Goal: Task Accomplishment & Management: Manage account settings

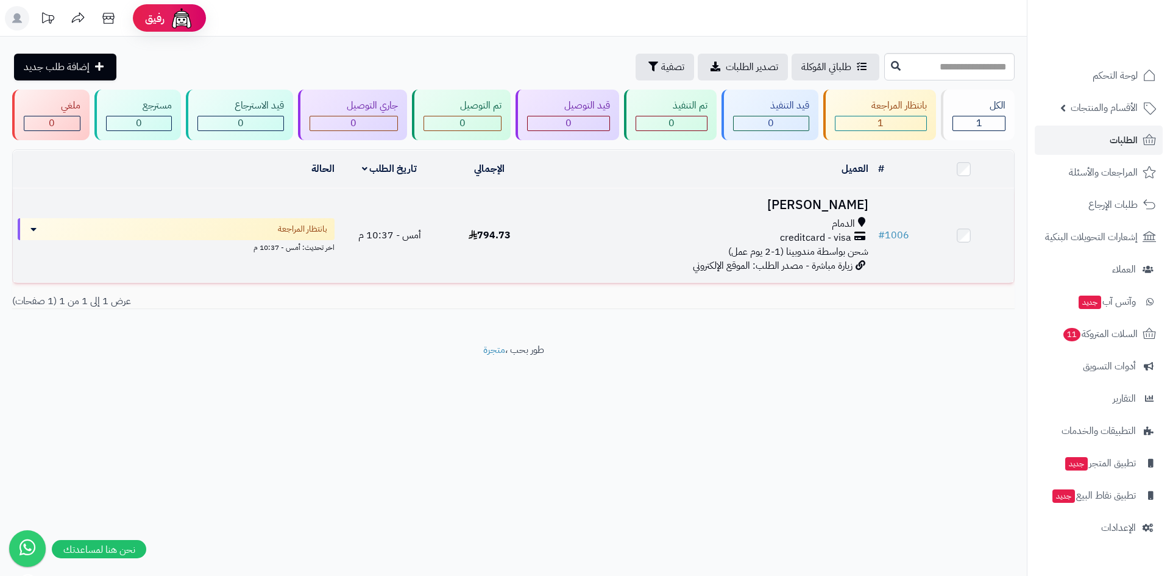
click at [690, 231] on div "creditcard - visa" at bounding box center [707, 238] width 324 height 14
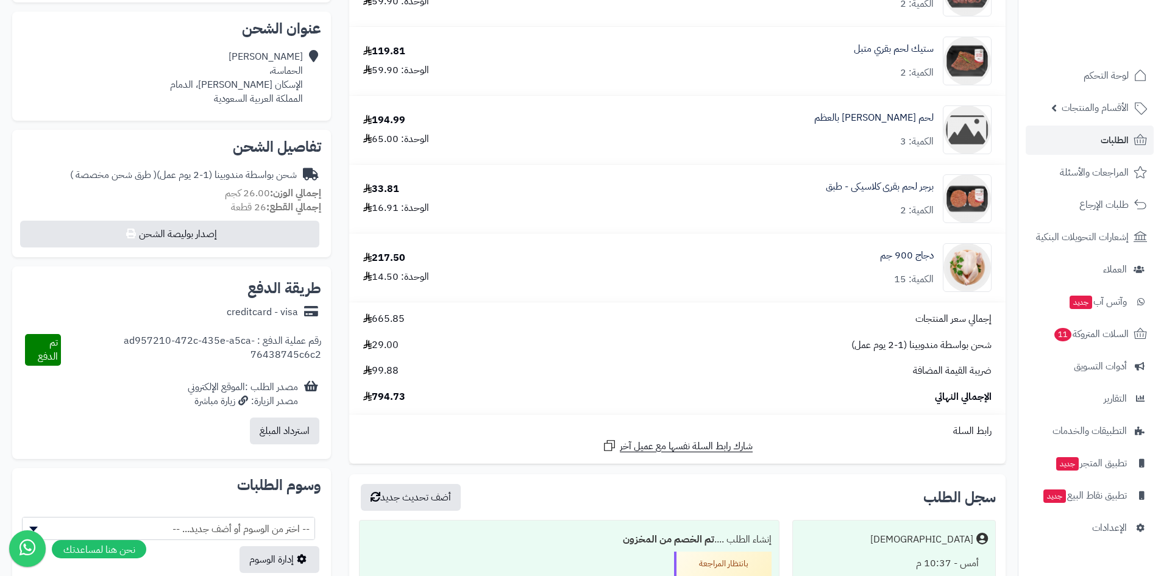
scroll to position [427, 0]
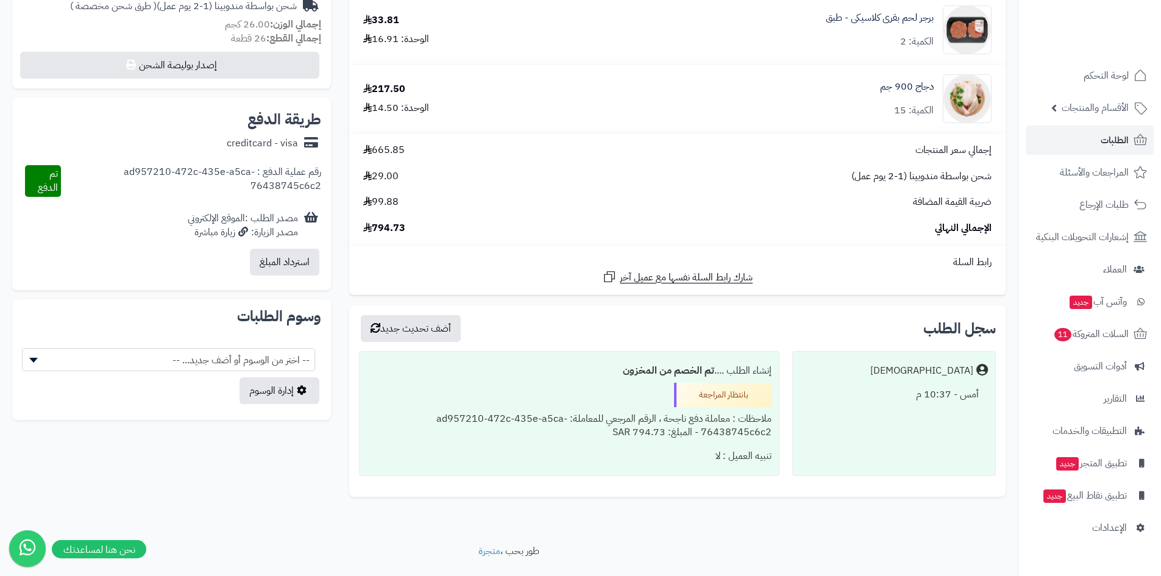
drag, startPoint x: 201, startPoint y: 190, endPoint x: 299, endPoint y: 160, distance: 102.1
click at [299, 160] on div "رقم عملية الدفع : ad957210-472c-435e-a5ca-76438745c6c2 تم الدفع" at bounding box center [171, 180] width 299 height 51
click at [1099, 331] on span "السلات المتروكة 11" at bounding box center [1090, 333] width 76 height 17
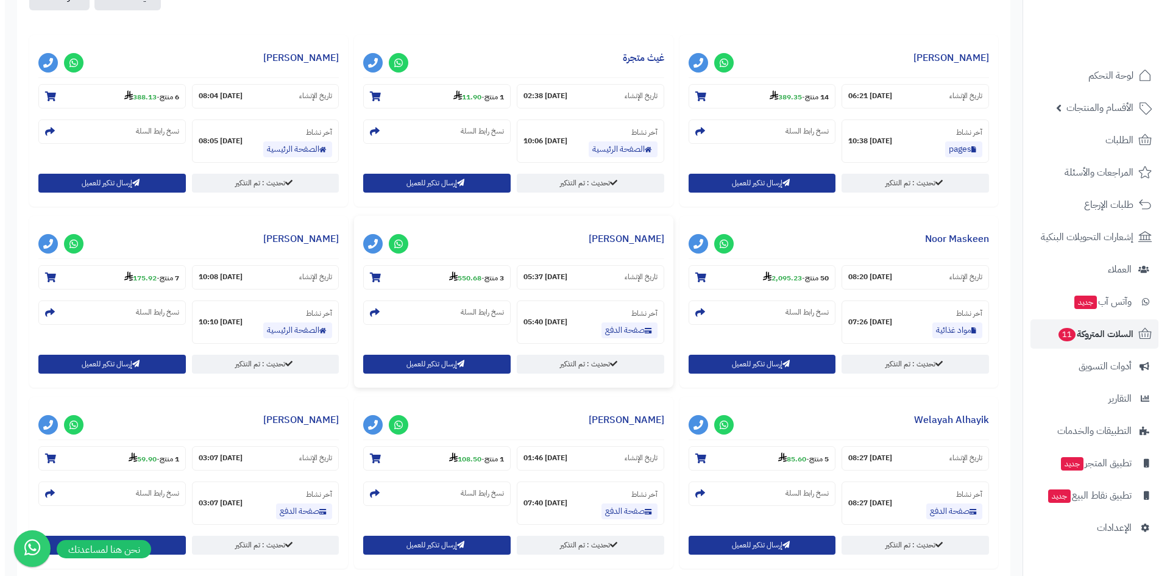
scroll to position [480, 0]
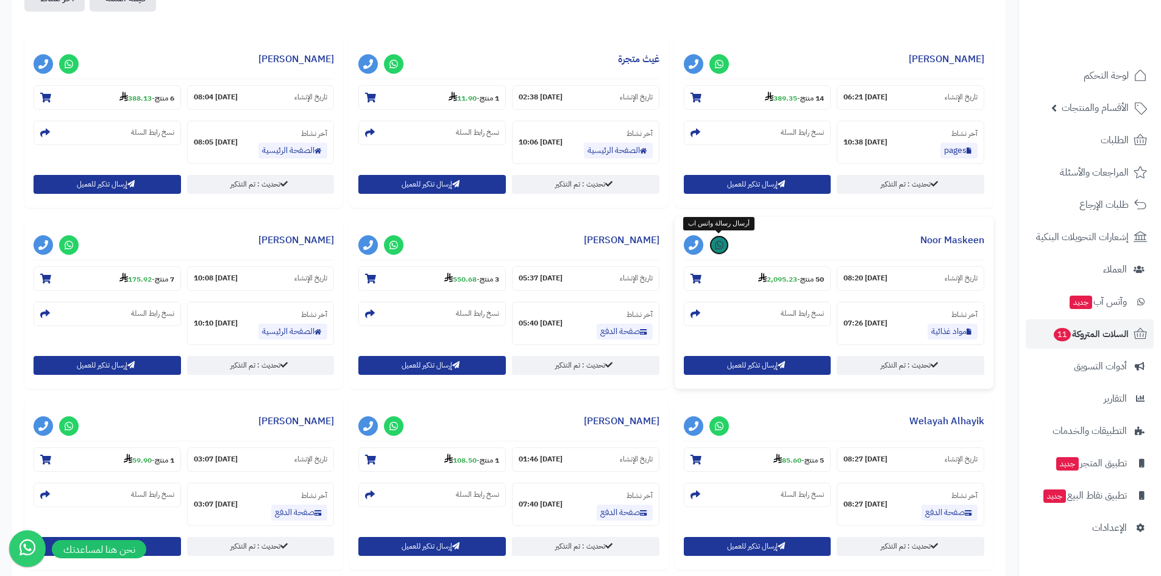
click at [725, 250] on link at bounding box center [718, 244] width 19 height 19
click at [844, 248] on h3 "Noor Maskeen" at bounding box center [834, 243] width 300 height 34
click at [923, 328] on section "آخر نشاط مواد غذائية 02-09-25 07:26" at bounding box center [910, 323] width 147 height 43
click at [758, 278] on use at bounding box center [762, 277] width 9 height 10
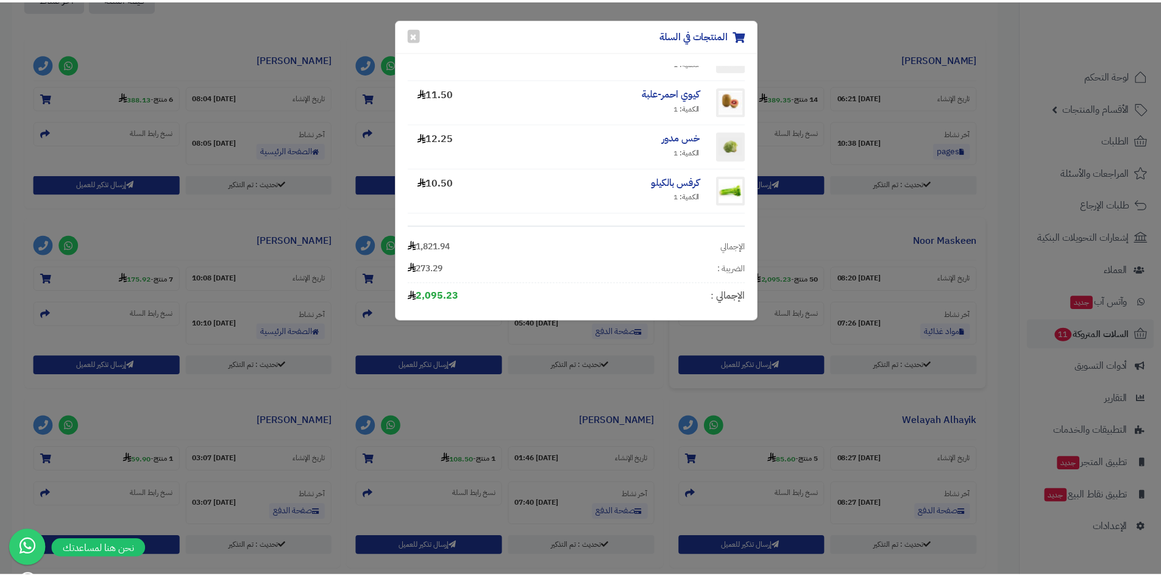
scroll to position [1892, 0]
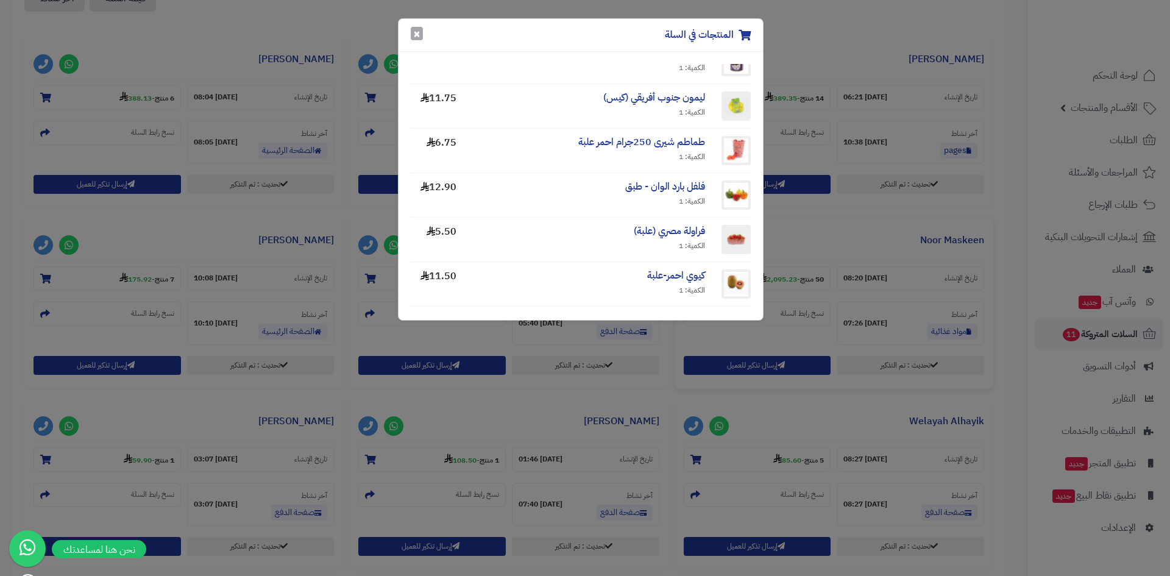
click at [416, 33] on button "×" at bounding box center [417, 33] width 12 height 13
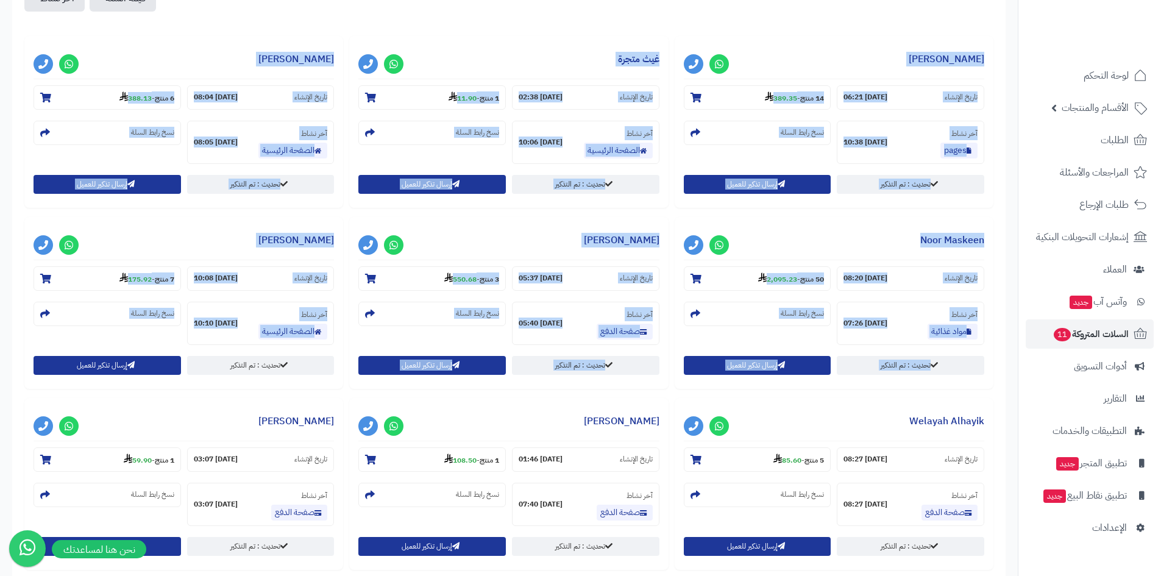
drag, startPoint x: 345, startPoint y: 393, endPoint x: 991, endPoint y: 20, distance: 746.3
click at [991, 20] on div "إجمالي قيمة السلات المتروكة 3,472.00 قيمة السلات التي تحولت إلى طلبات بعد التذك…" at bounding box center [508, 222] width 969 height 1102
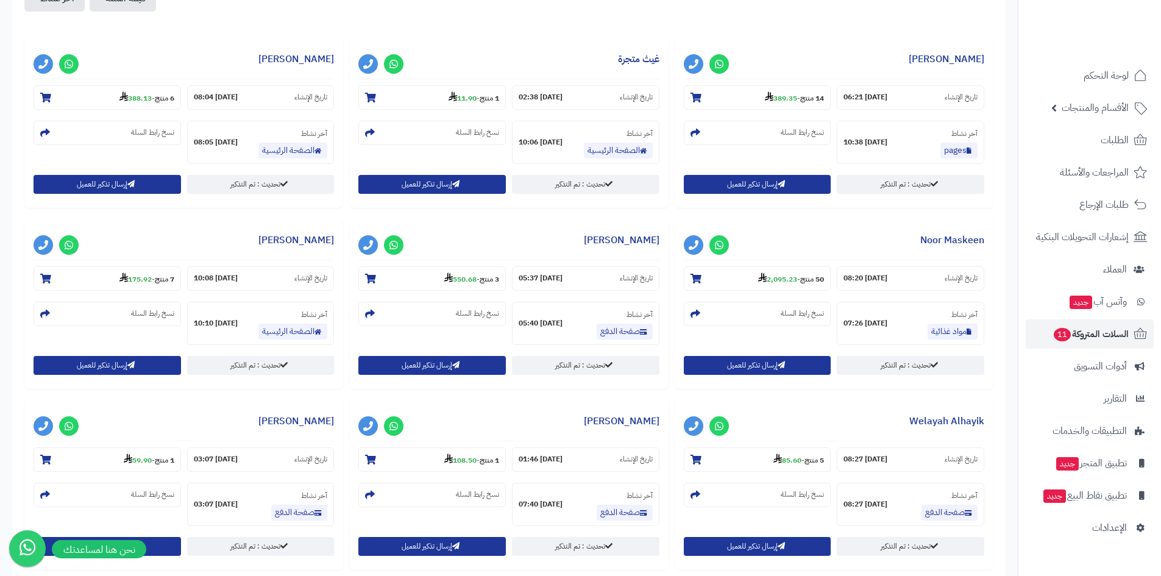
click at [1085, 71] on span "لوحة التحكم" at bounding box center [1106, 75] width 44 height 17
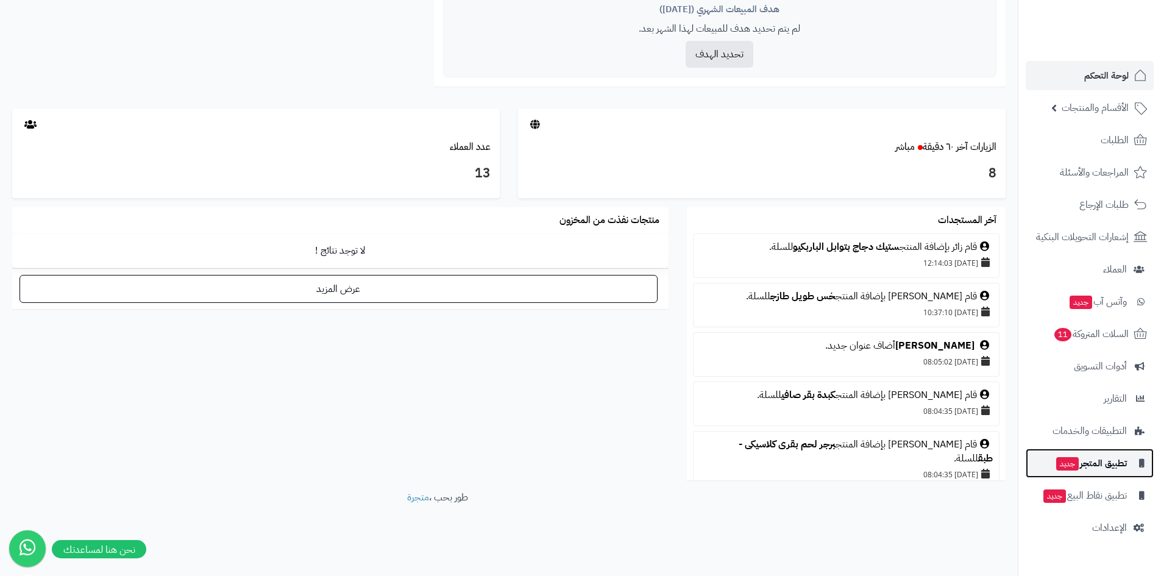
click at [1106, 465] on span "تطبيق المتجر جديد" at bounding box center [1091, 463] width 72 height 17
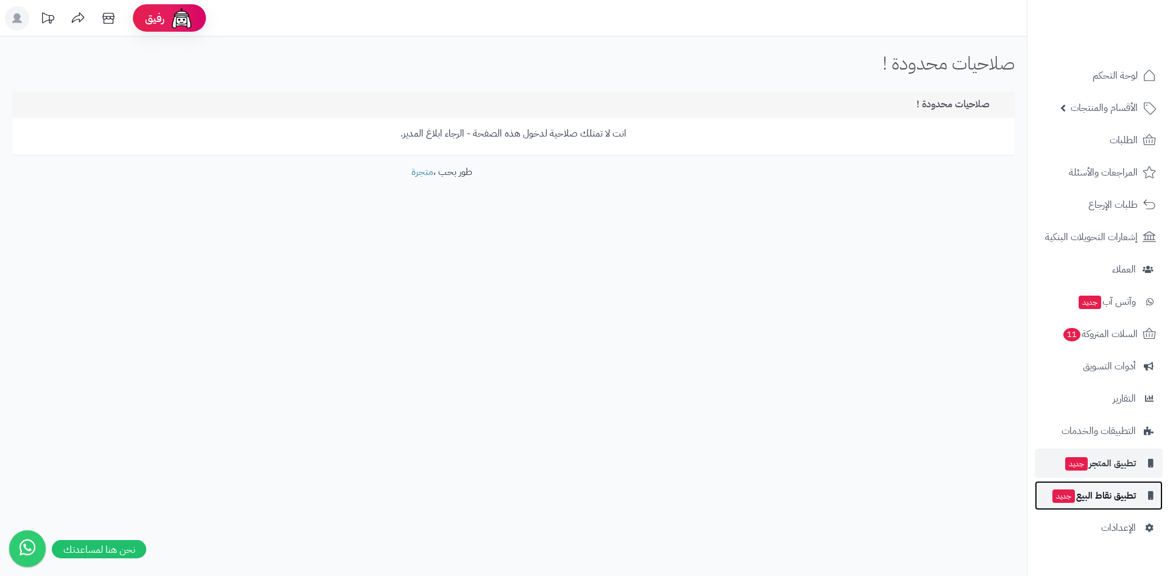
click at [1095, 485] on link "تطبيق نقاط البيع جديد" at bounding box center [1099, 495] width 128 height 29
click at [1124, 469] on span "تطبيق المتجر جديد" at bounding box center [1100, 463] width 72 height 17
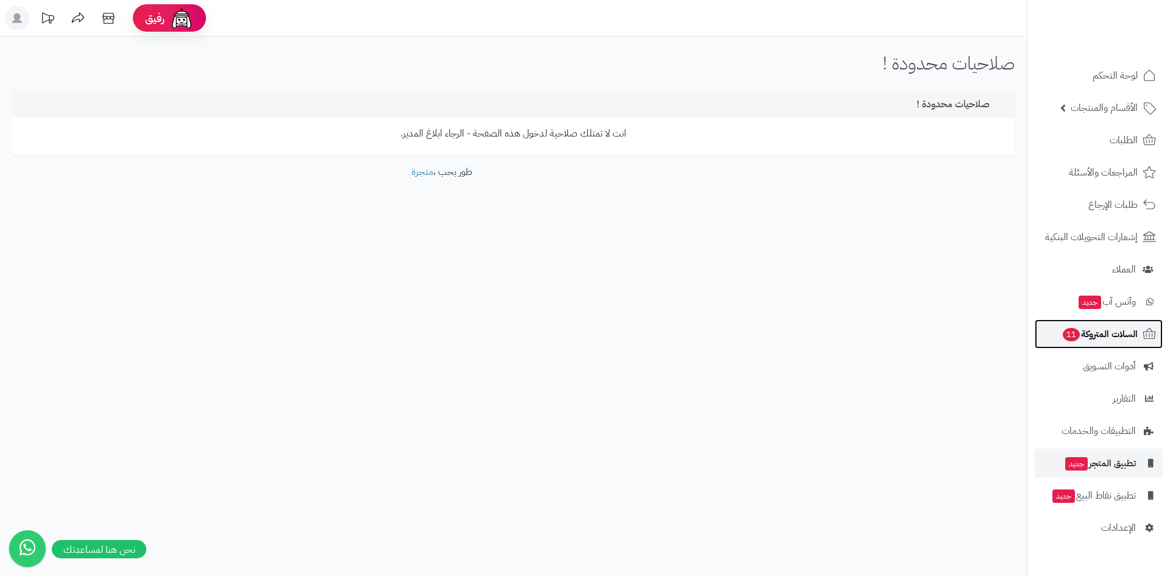
click at [1127, 333] on span "السلات المتروكة 11" at bounding box center [1099, 333] width 76 height 17
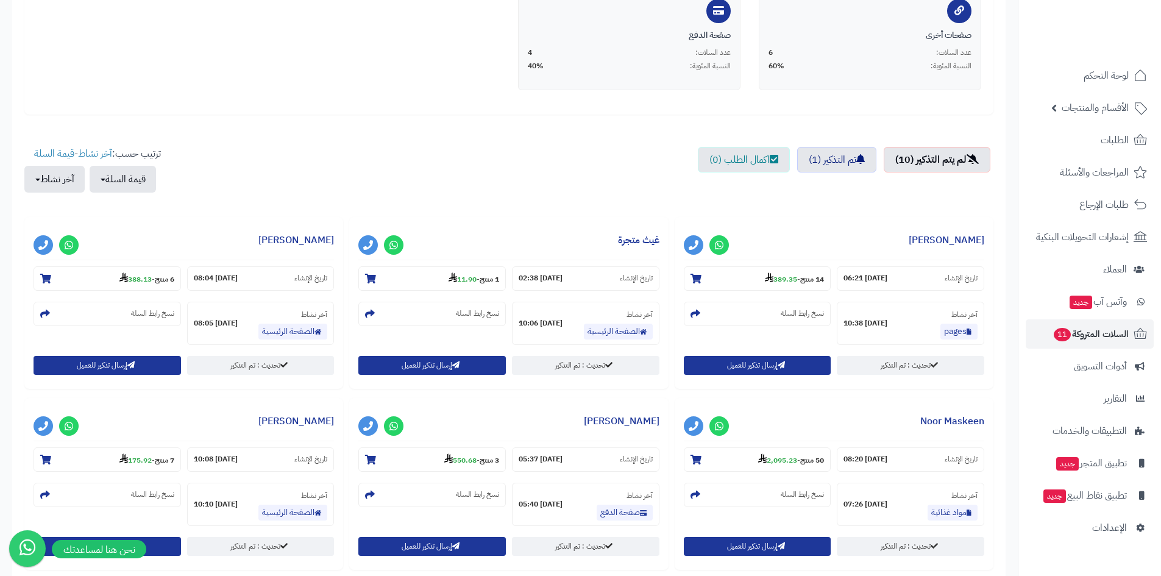
scroll to position [297, 0]
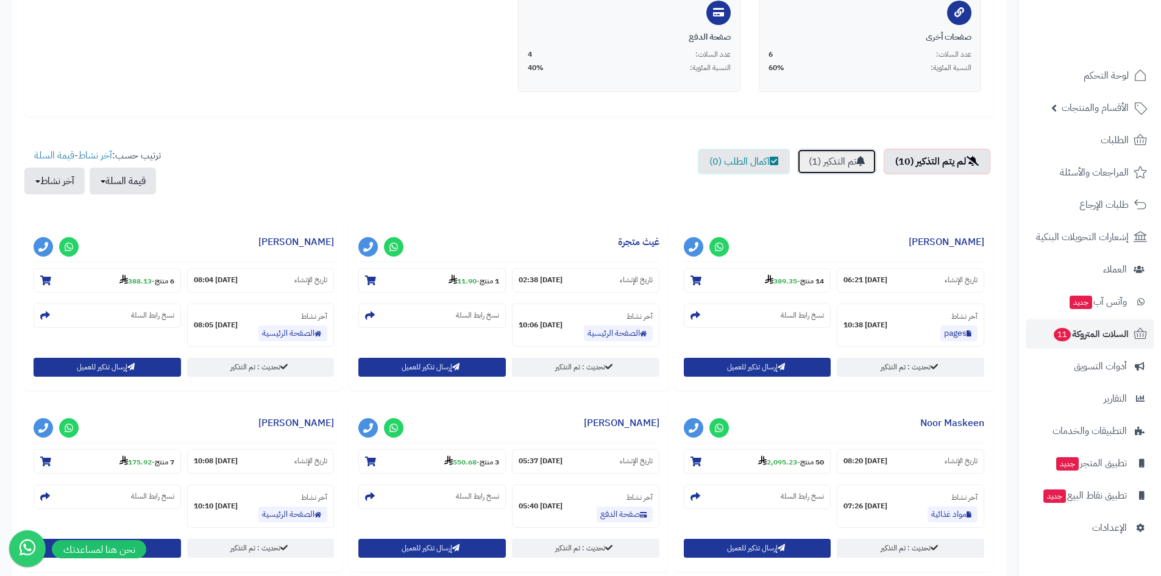
click at [832, 166] on link "تم التذكير (1)" at bounding box center [836, 162] width 79 height 26
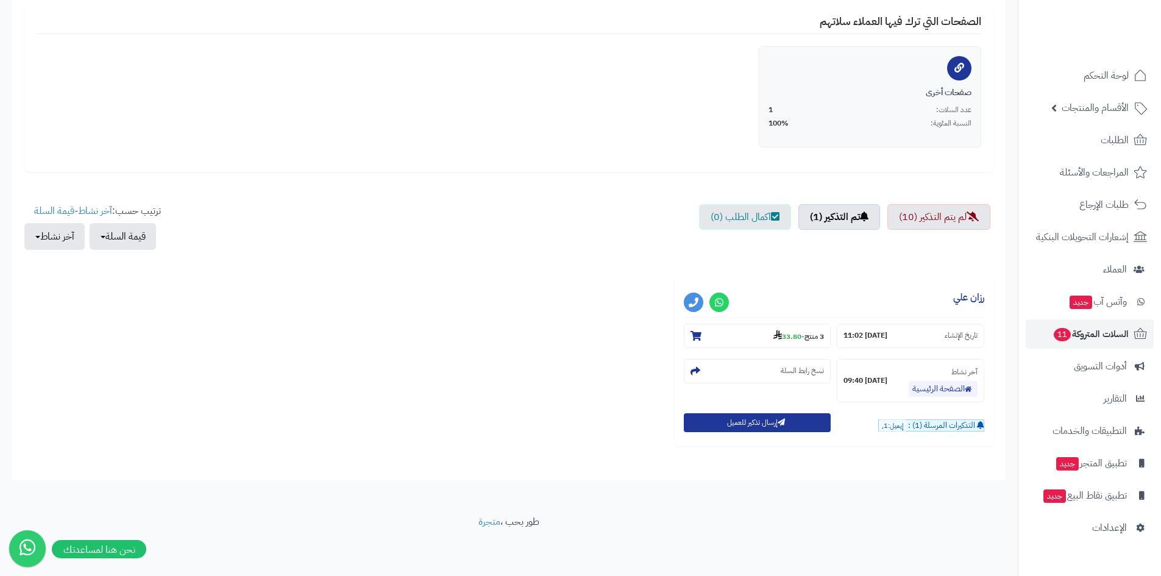
scroll to position [242, 0]
drag, startPoint x: 922, startPoint y: 428, endPoint x: 882, endPoint y: 430, distance: 40.2
click at [882, 430] on section "التذكيرات المرسلة (1) : إيميل:1," at bounding box center [931, 425] width 106 height 13
drag, startPoint x: 957, startPoint y: 425, endPoint x: 907, endPoint y: 426, distance: 50.0
click at [957, 425] on span "التذكيرات المرسلة (1) :" at bounding box center [941, 425] width 67 height 12
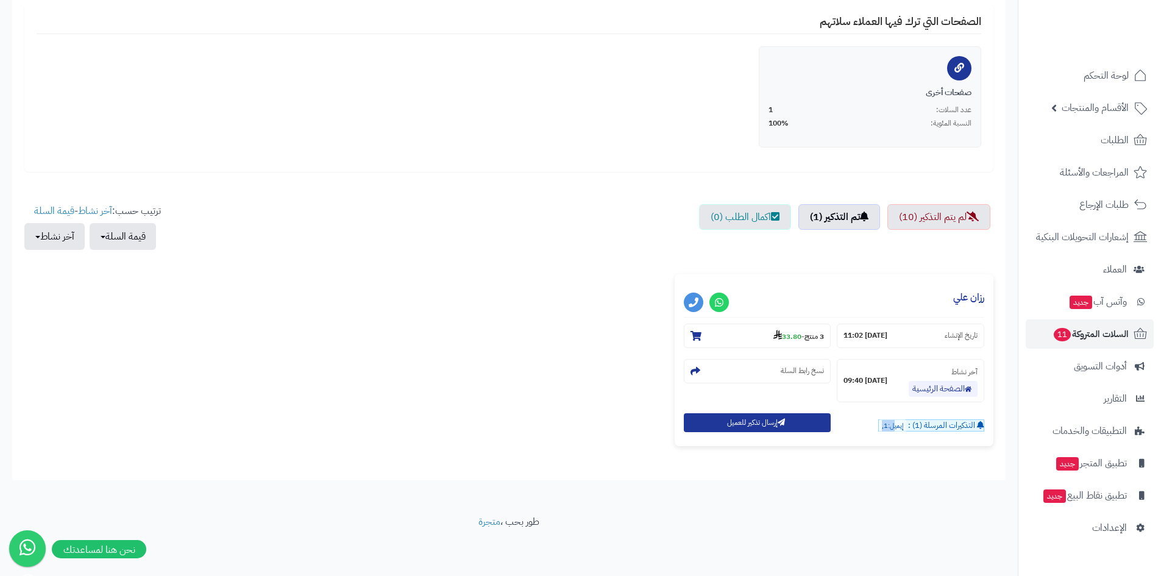
drag, startPoint x: 894, startPoint y: 427, endPoint x: 870, endPoint y: 427, distance: 23.8
click at [870, 427] on div "التذكيرات المرسلة (1) : إيميل:1," at bounding box center [910, 422] width 147 height 19
click at [873, 427] on div "التذكيرات المرسلة (1) : إيميل:1," at bounding box center [910, 422] width 147 height 19
click at [860, 502] on div "الرئيسية الإضافات السلات المتروكة السلات المتروكة مفعل كيف أقوم باعداد الخدمة ؟…" at bounding box center [509, 155] width 1018 height 720
click at [871, 101] on div "صفحات أخرى عدد السلات: 1 النسبة المئوية: 100%" at bounding box center [869, 108] width 203 height 42
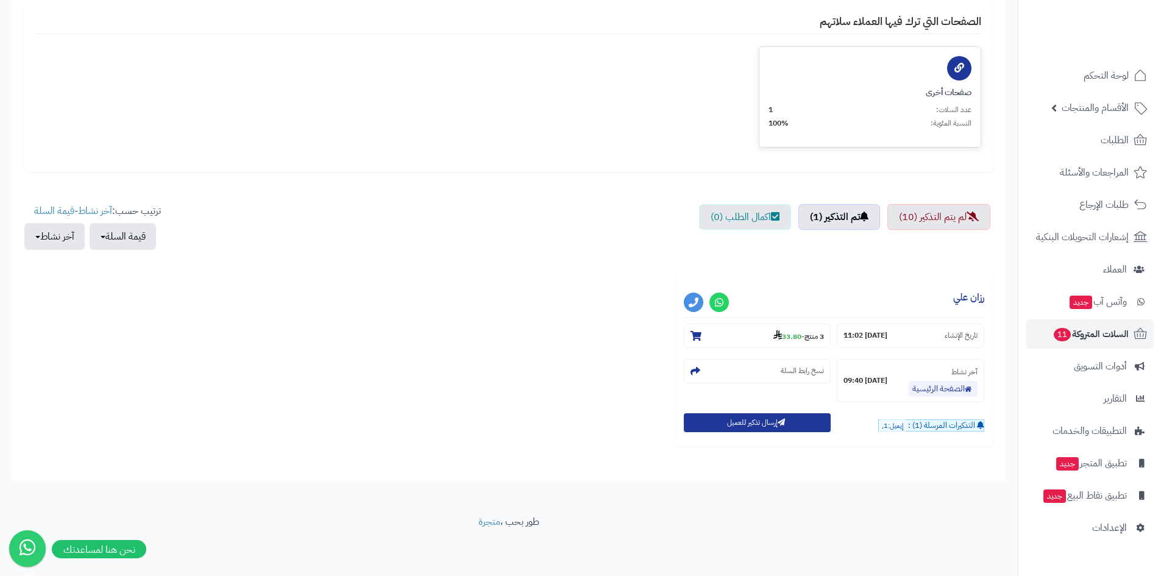
click at [957, 125] on span "النسبة المئوية:" at bounding box center [950, 123] width 41 height 10
click at [788, 119] on span "100%" at bounding box center [778, 123] width 20 height 10
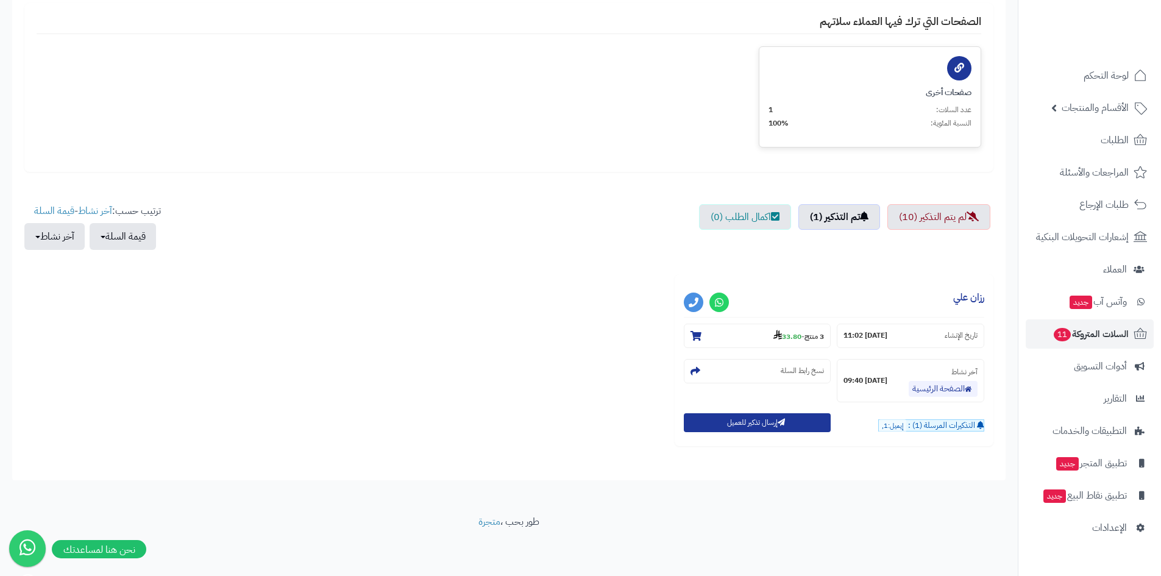
click at [922, 122] on div "النسبة المئوية: 100%" at bounding box center [869, 123] width 203 height 10
click at [810, 278] on div "**********" at bounding box center [833, 360] width 319 height 172
click at [856, 219] on link "تم التذكير (1)" at bounding box center [839, 217] width 82 height 26
click at [760, 366] on section "نسخ رابط السلة" at bounding box center [757, 371] width 147 height 24
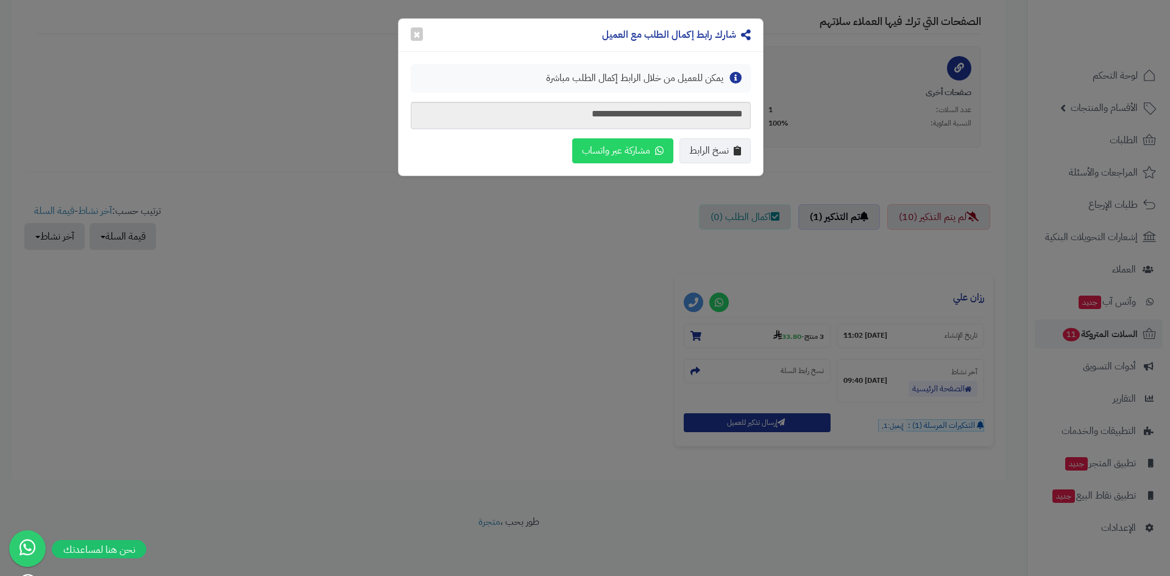
click at [417, 45] on div "شارك رابط إكمال الطلب مع العميل ×" at bounding box center [580, 35] width 364 height 33
click at [415, 36] on button "×" at bounding box center [417, 33] width 12 height 13
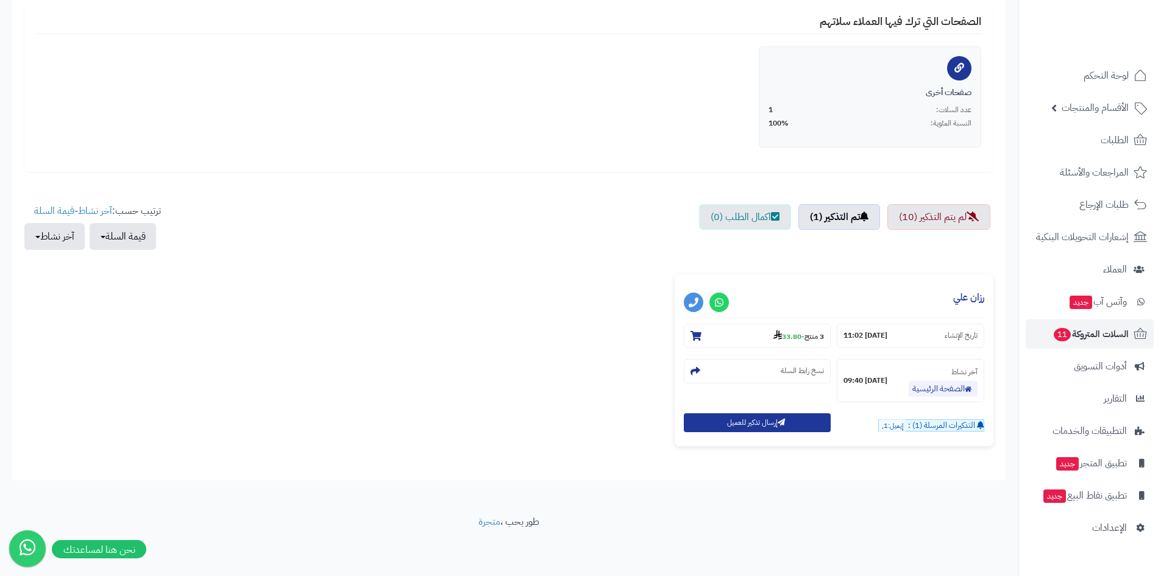
click at [920, 427] on span "التذكيرات المرسلة (1) :" at bounding box center [941, 425] width 67 height 12
click at [1107, 113] on span "الأقسام والمنتجات" at bounding box center [1094, 107] width 67 height 17
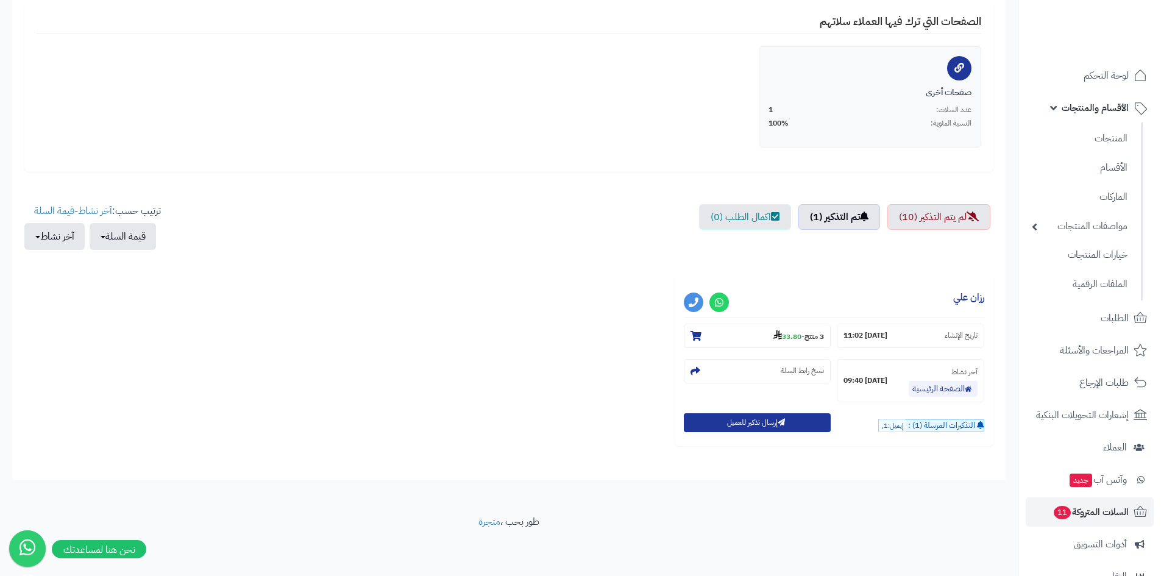
click at [1111, 182] on ul "المنتجات الأقسام الماركات مواصفات المنتجات مواصفات المنتجات أنواع المواصفات خيا…" at bounding box center [1080, 211] width 124 height 178
click at [1113, 166] on link "الأقسام" at bounding box center [1079, 167] width 108 height 25
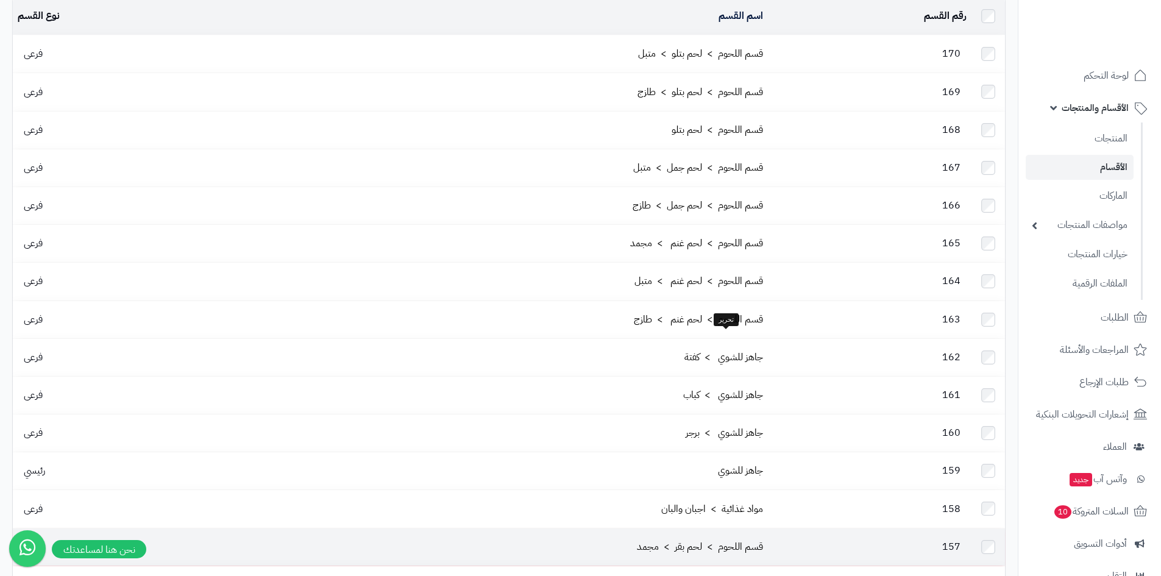
scroll to position [183, 0]
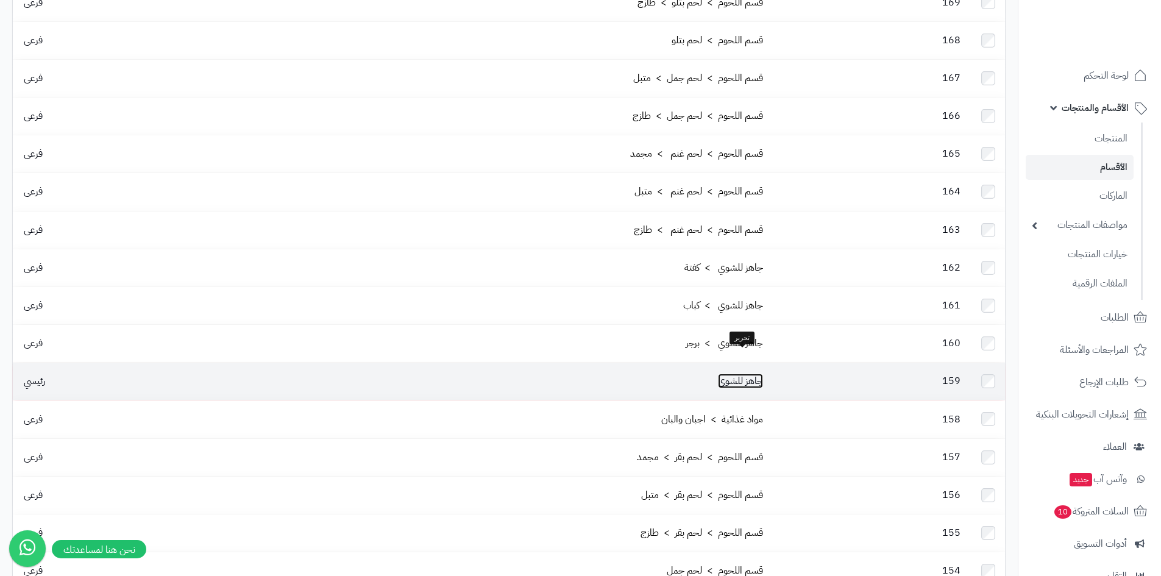
click at [720, 373] on link "جاهز للشوي" at bounding box center [740, 380] width 45 height 15
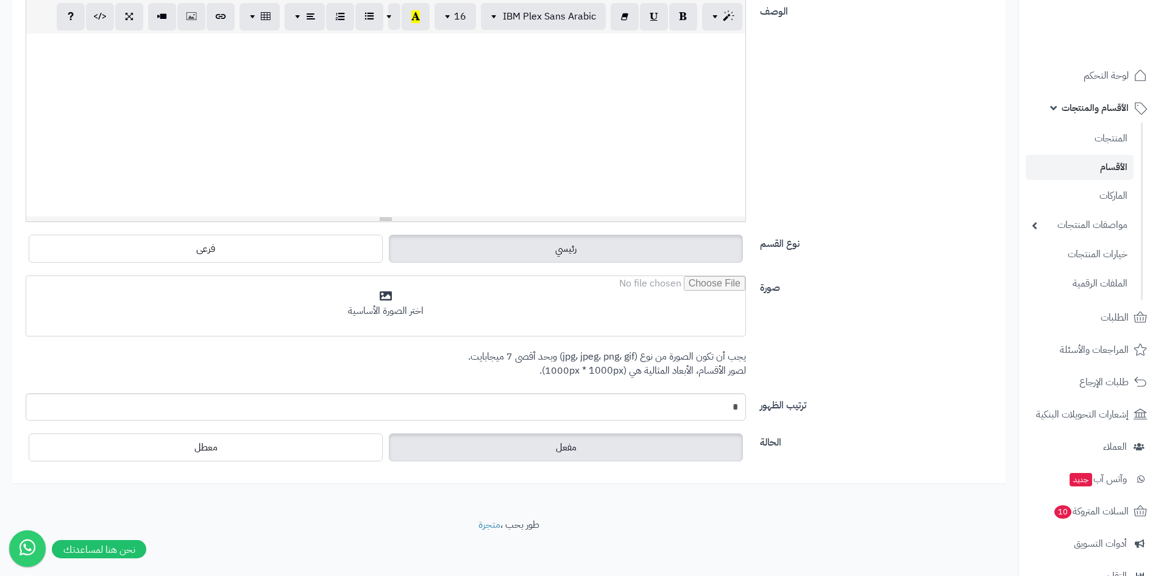
scroll to position [213, 0]
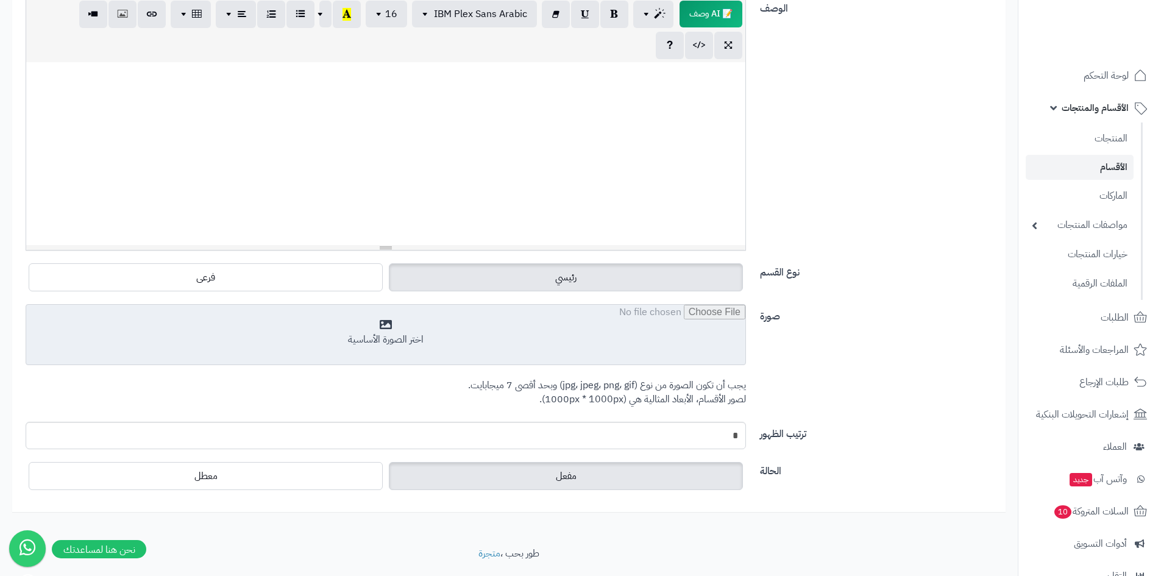
click at [430, 341] on input "file" at bounding box center [385, 335] width 719 height 61
click at [485, 345] on input "file" at bounding box center [385, 335] width 719 height 61
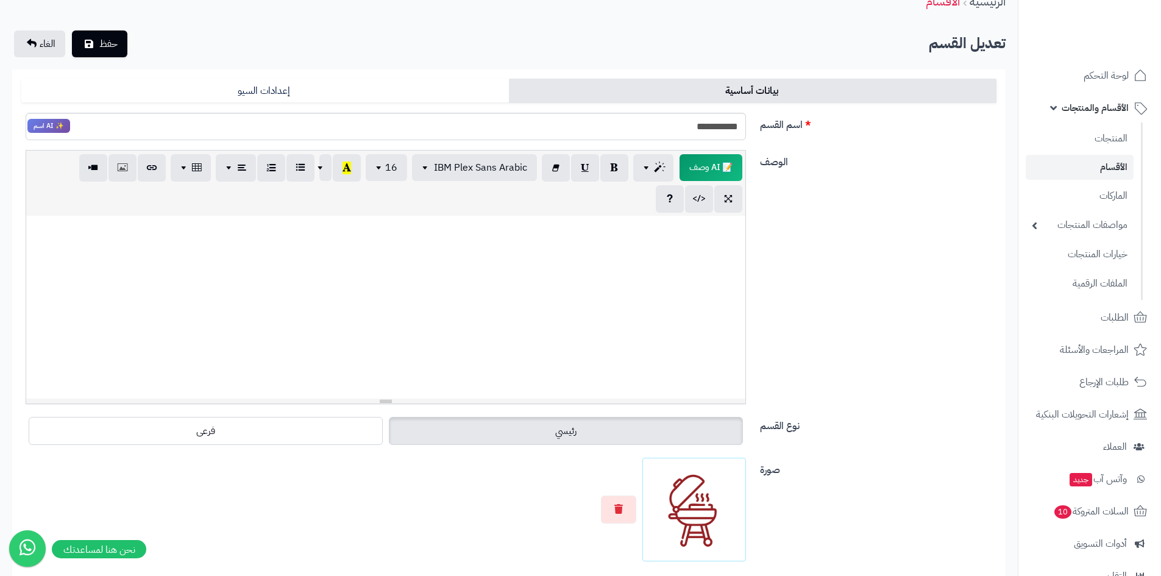
scroll to position [0, 0]
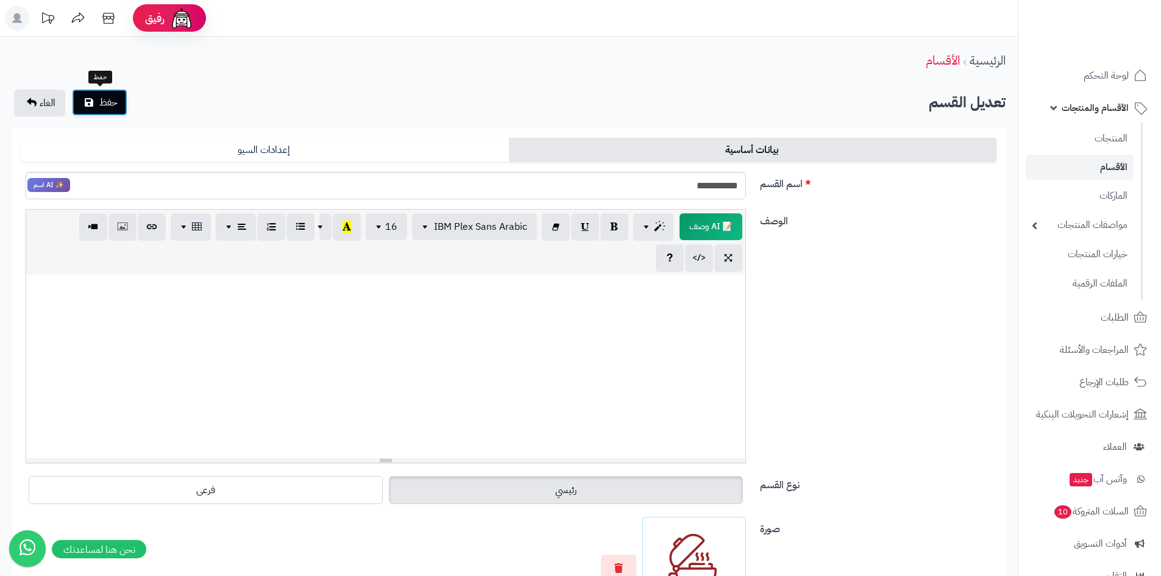
click at [116, 112] on button "حفظ" at bounding box center [99, 102] width 55 height 27
